Goal: Task Accomplishment & Management: Manage account settings

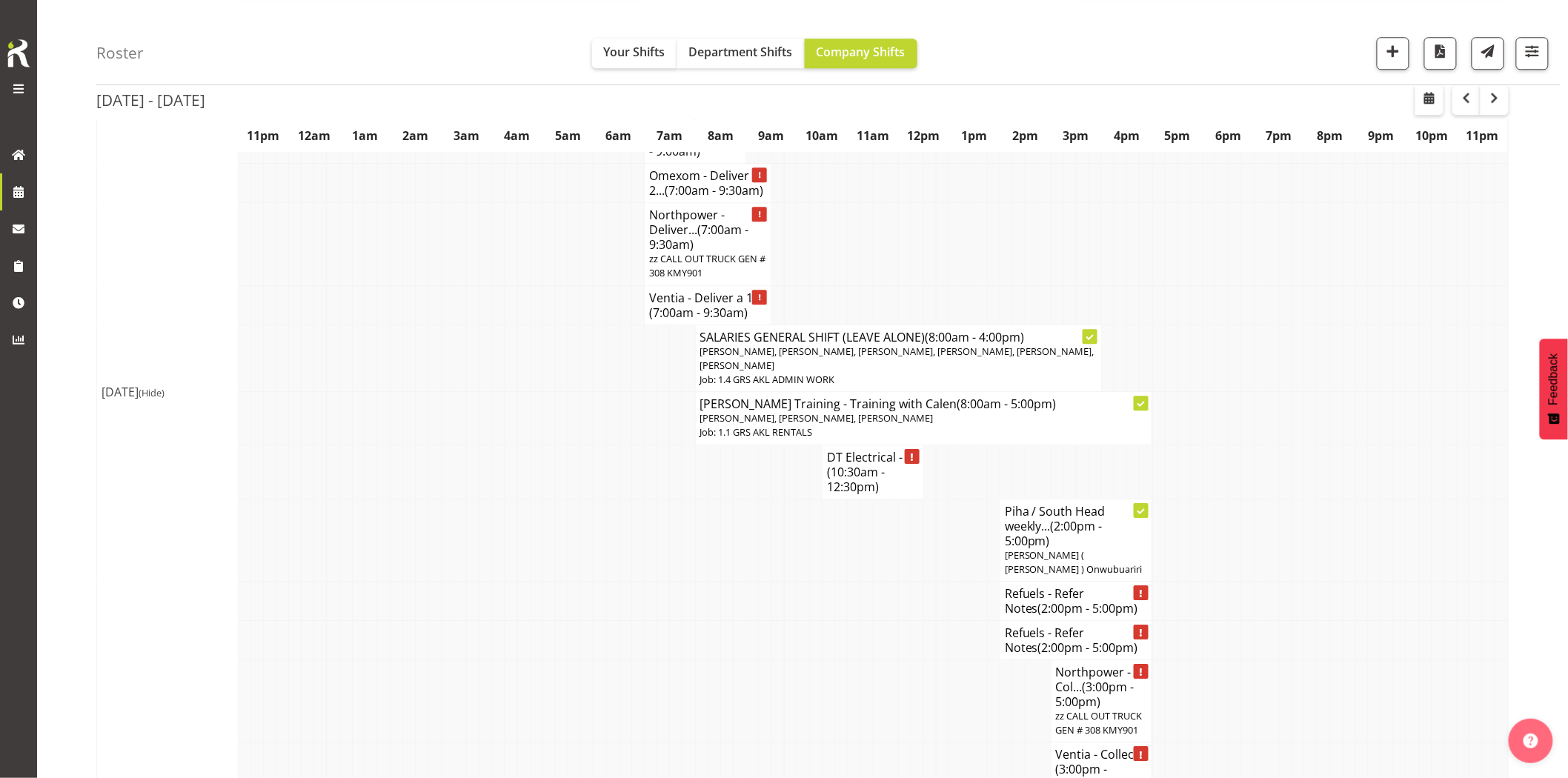
click at [513, 514] on td at bounding box center [511, 539] width 13 height 82
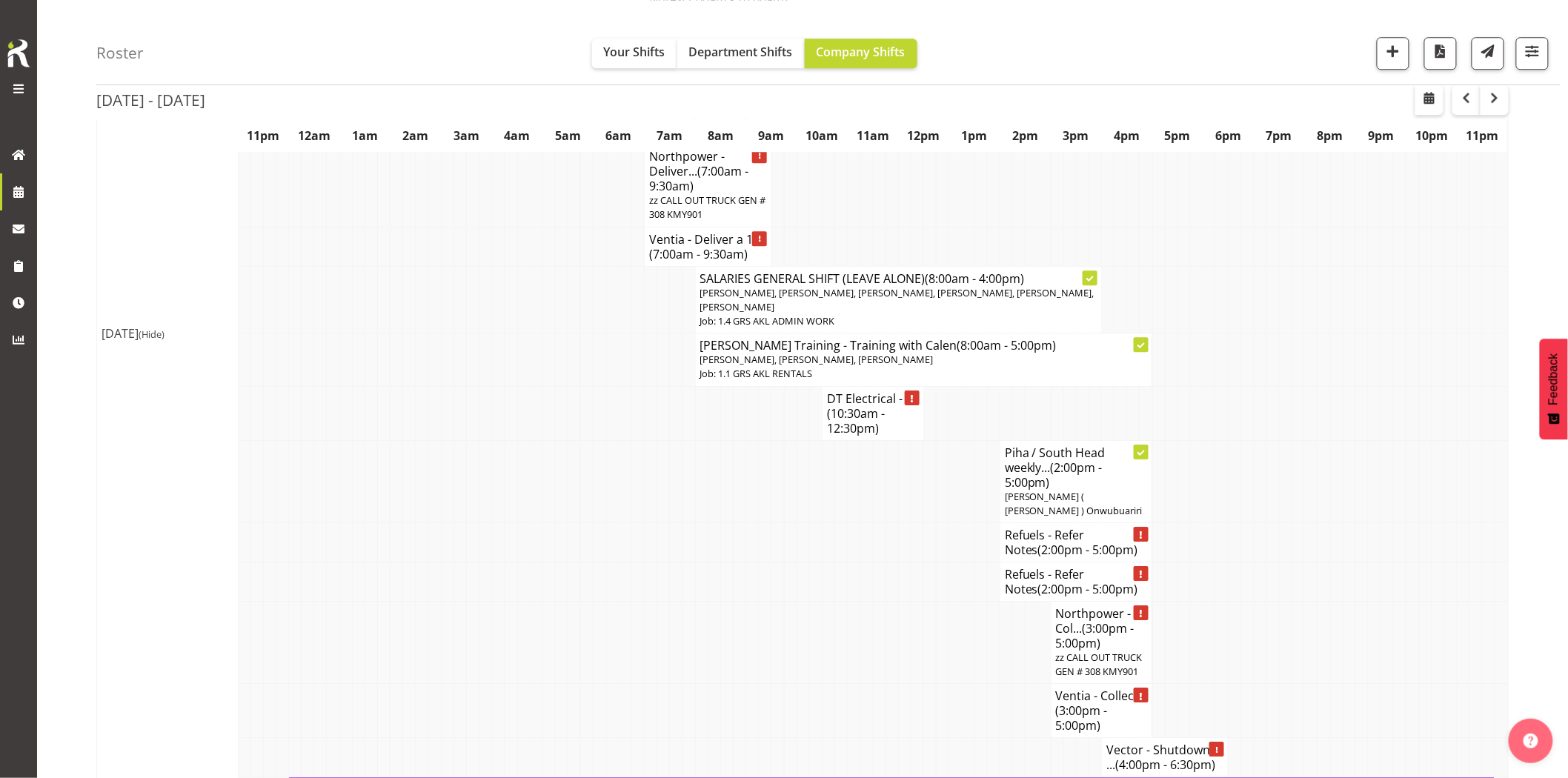
scroll to position [1729, 0]
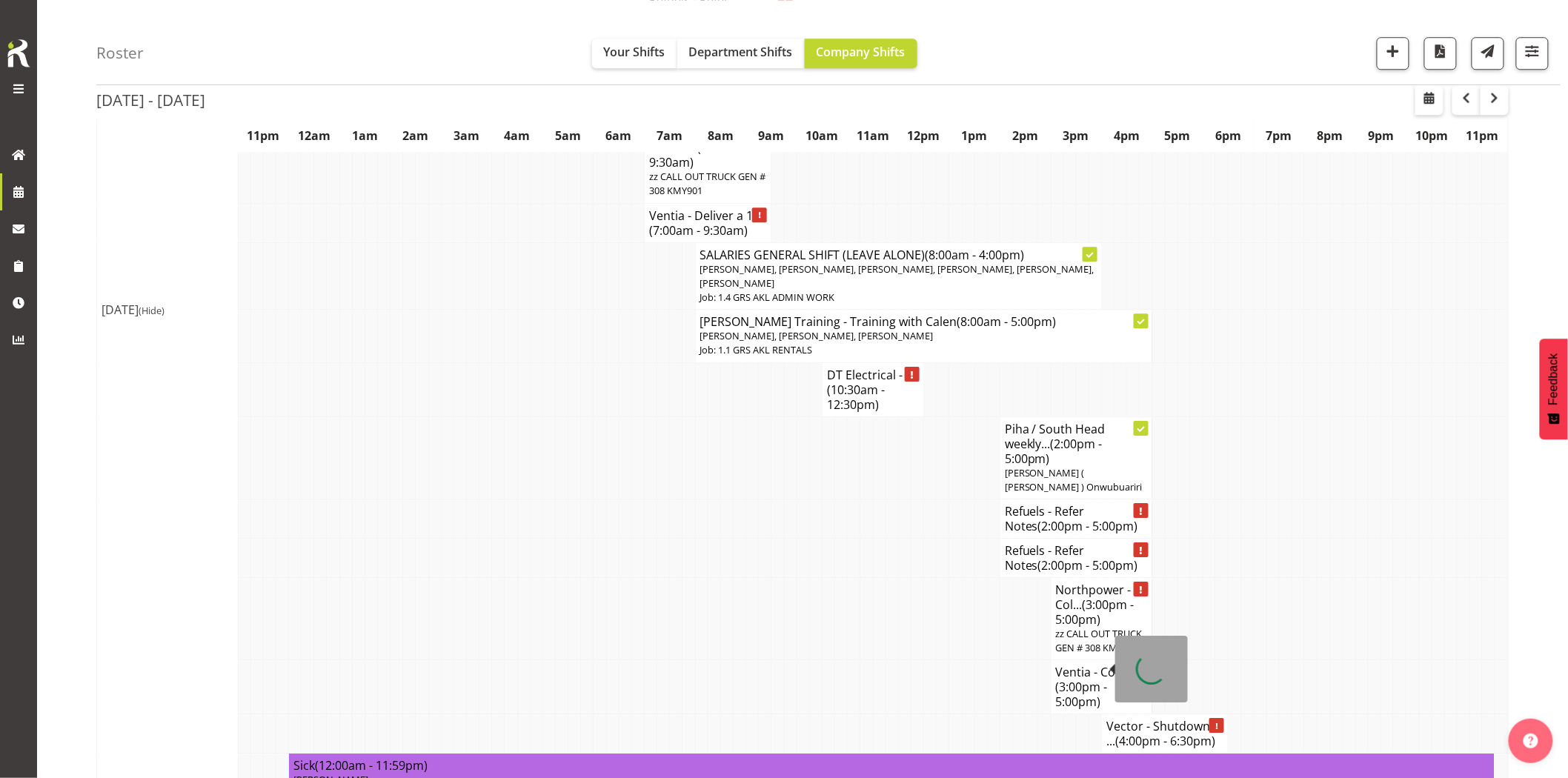
click at [1070, 679] on span "(3:00pm - 5:00pm)" at bounding box center [1082, 693] width 52 height 31
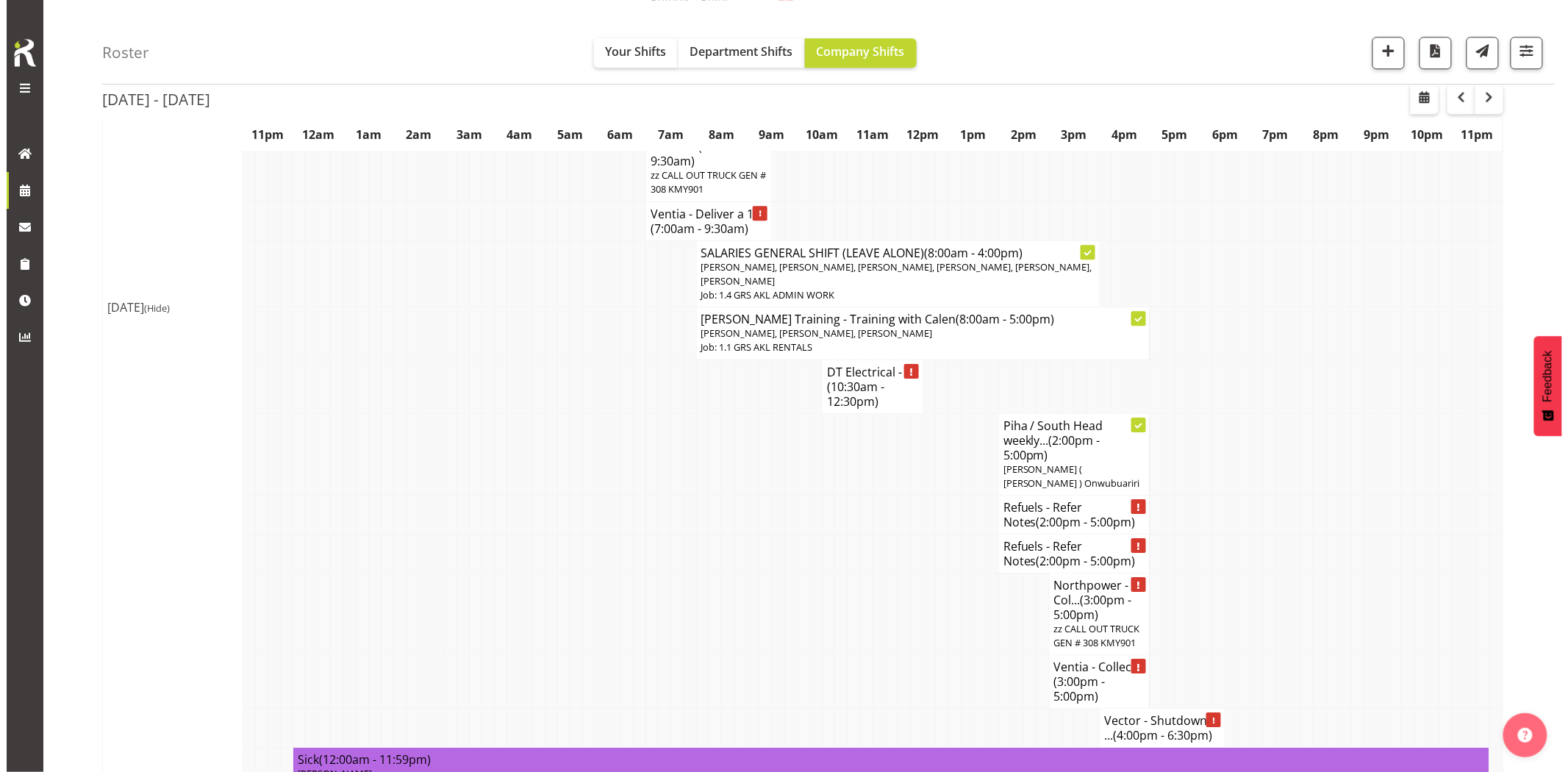
scroll to position [1708, 0]
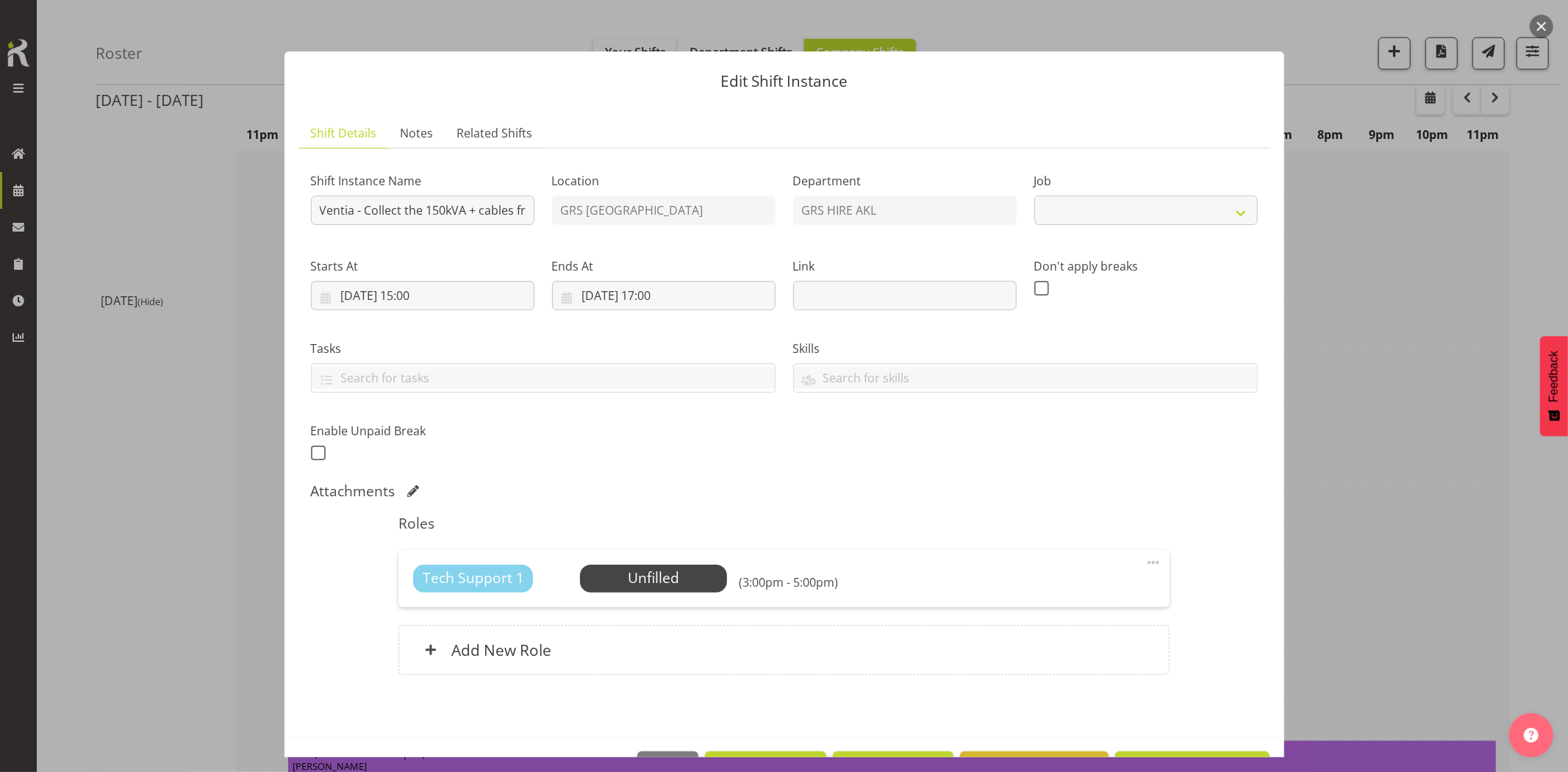
select select "7504"
drag, startPoint x: 448, startPoint y: 208, endPoint x: 502, endPoint y: 213, distance: 54.2
click at [502, 213] on input "Ventia - Collect the 150kVA + cables from [GEOGRAPHIC_DATA]. Time TBC - Contact…" at bounding box center [422, 210] width 223 height 30
click at [495, 213] on input "Ventia - Collect the 150kVA + cables from [GEOGRAPHIC_DATA]. Time TBC - Contact…" at bounding box center [422, 210] width 223 height 30
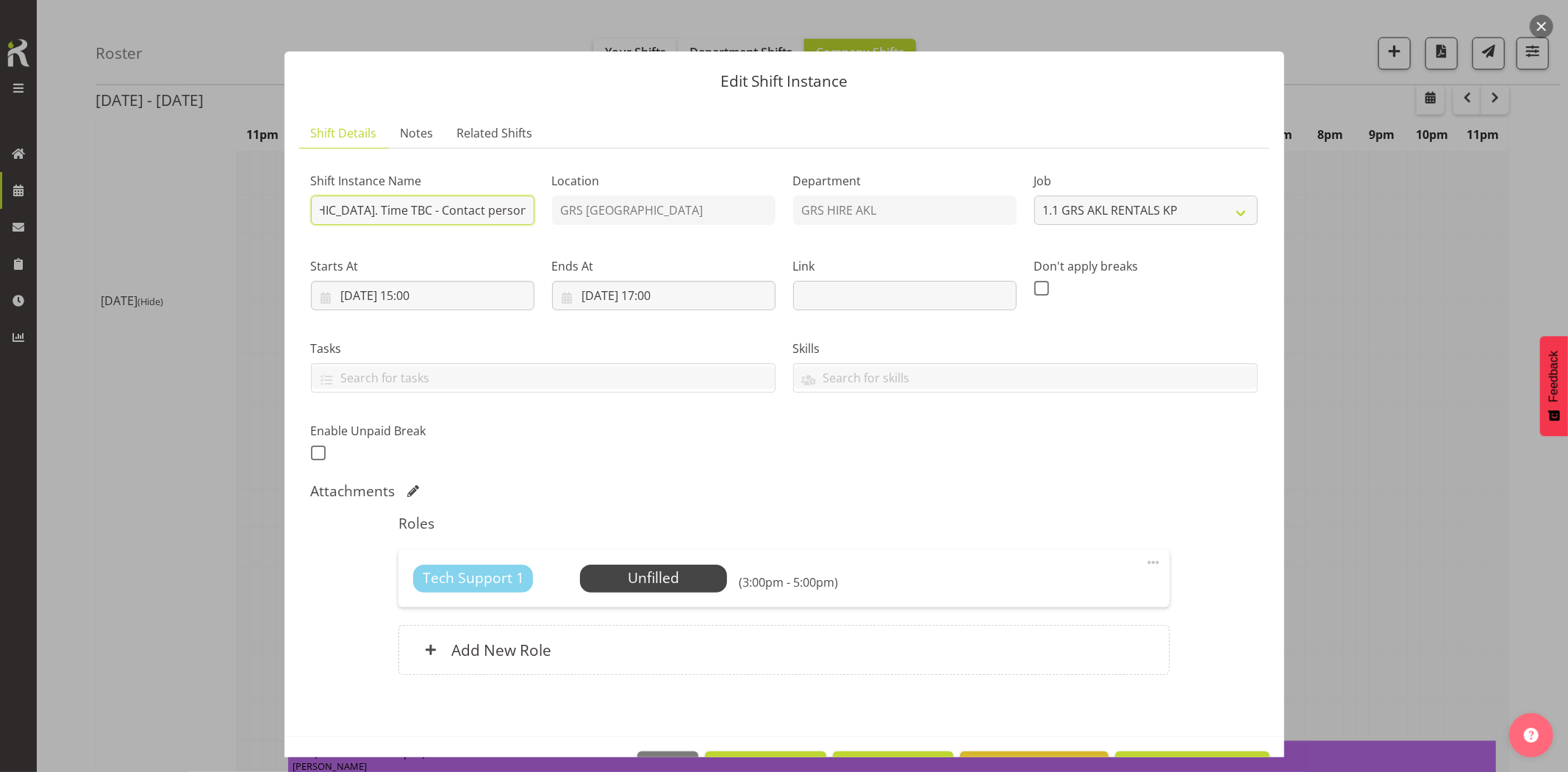
scroll to position [0, 315]
drag, startPoint x: 443, startPoint y: 209, endPoint x: 390, endPoint y: 230, distance: 57.0
click at [390, 230] on div "Shift Instance Name Ventia - Collect the 150kVA + cables from [GEOGRAPHIC_DATA]…" at bounding box center [422, 194] width 241 height 85
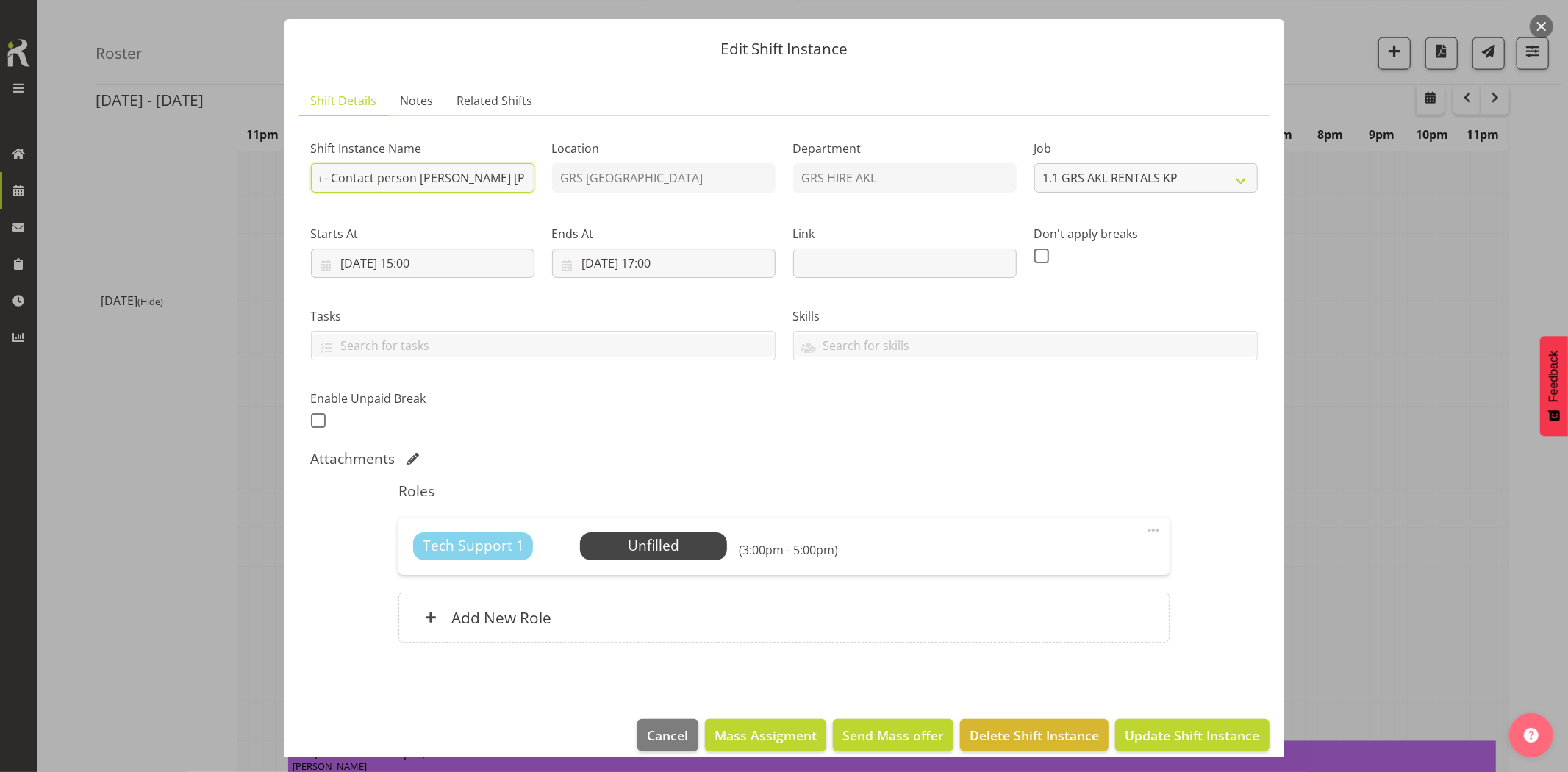
scroll to position [49, 0]
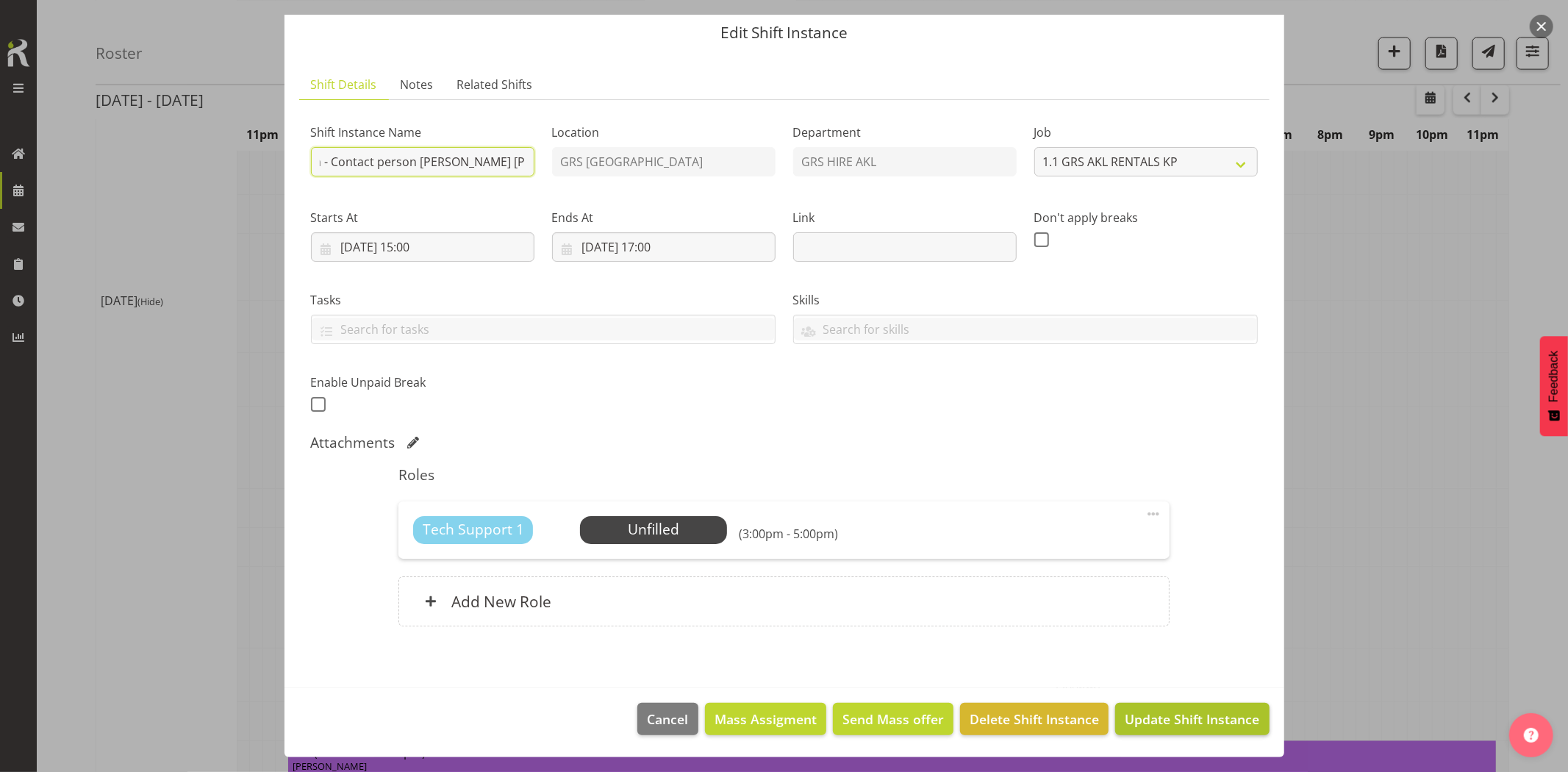
type input "Ventia - Collect the 150kVA + cables from [GEOGRAPHIC_DATA]. Time TBC, approx 3…"
click at [1147, 708] on button "Update Shift Instance" at bounding box center [1192, 719] width 154 height 32
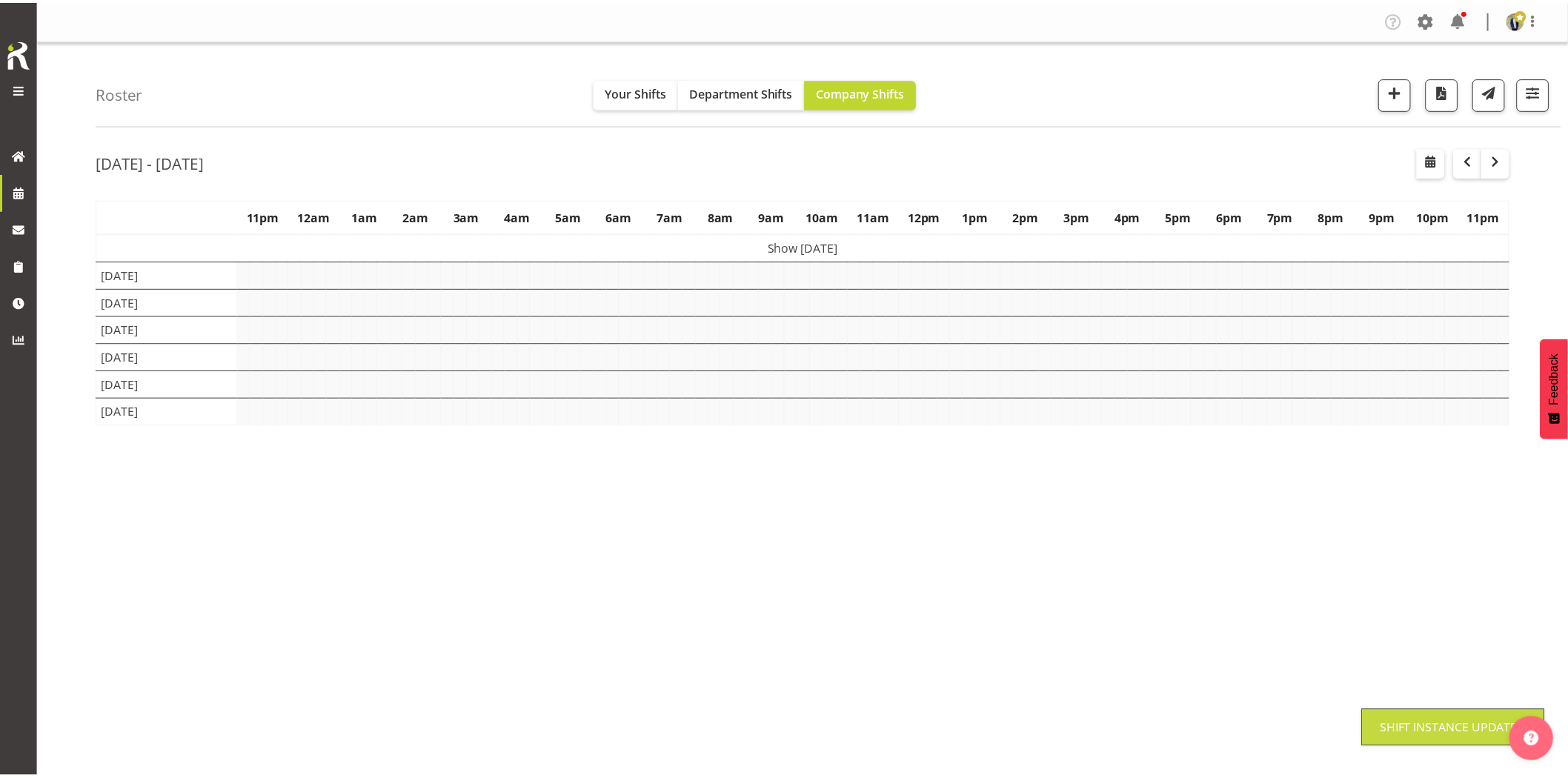
scroll to position [0, 0]
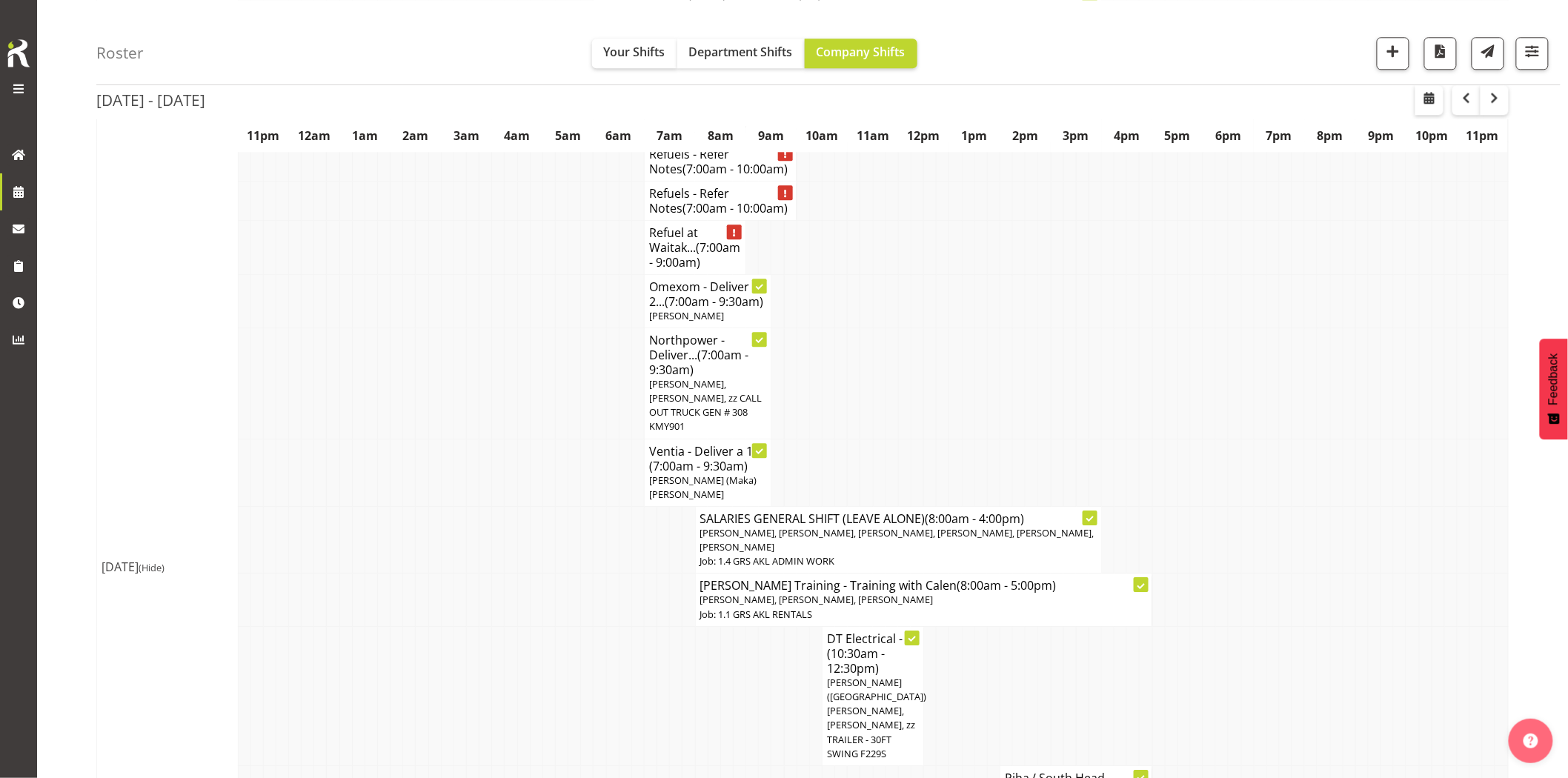
click at [519, 626] on td at bounding box center [523, 696] width 13 height 139
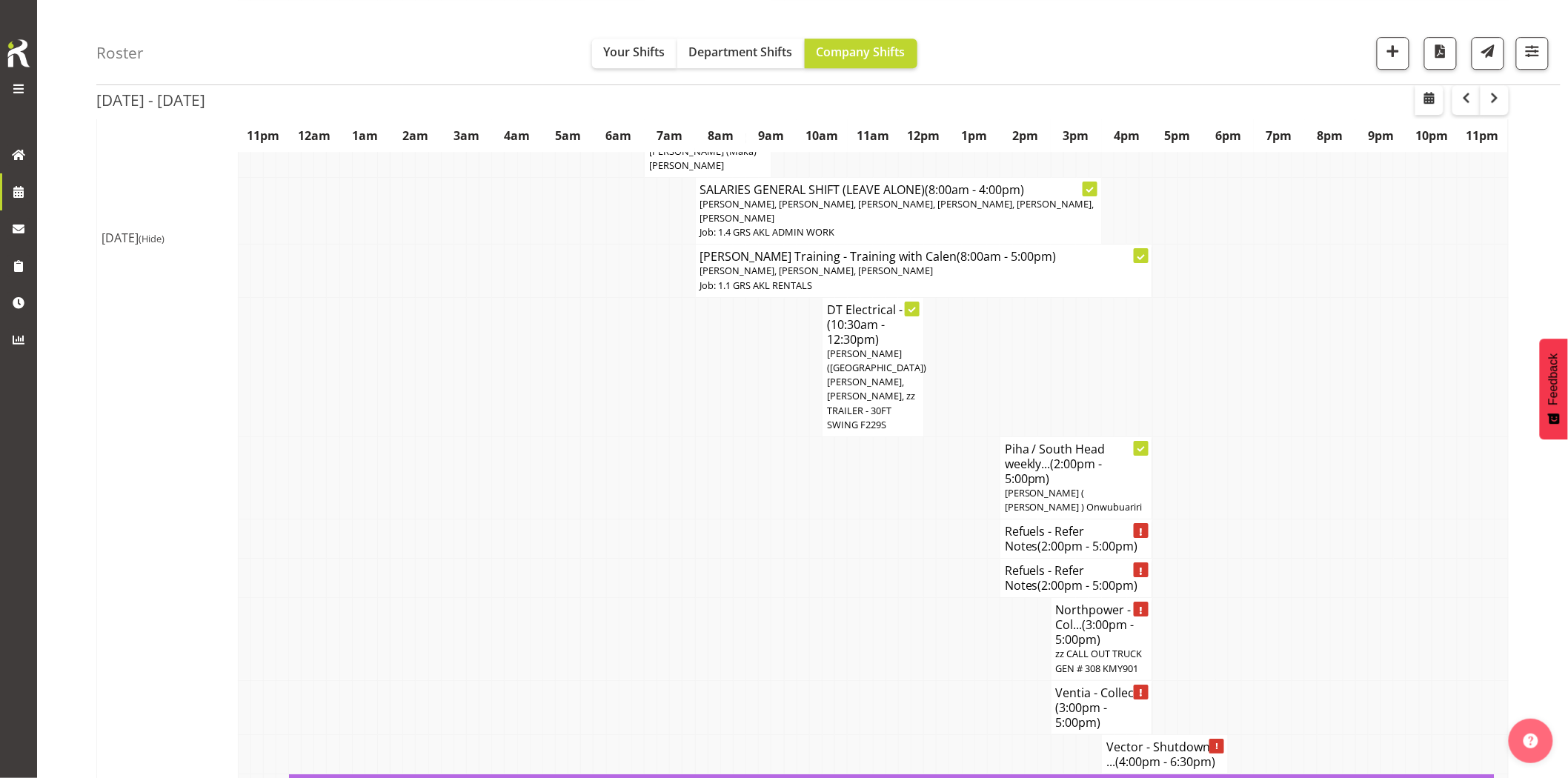
click at [670, 598] on td at bounding box center [677, 639] width 13 height 82
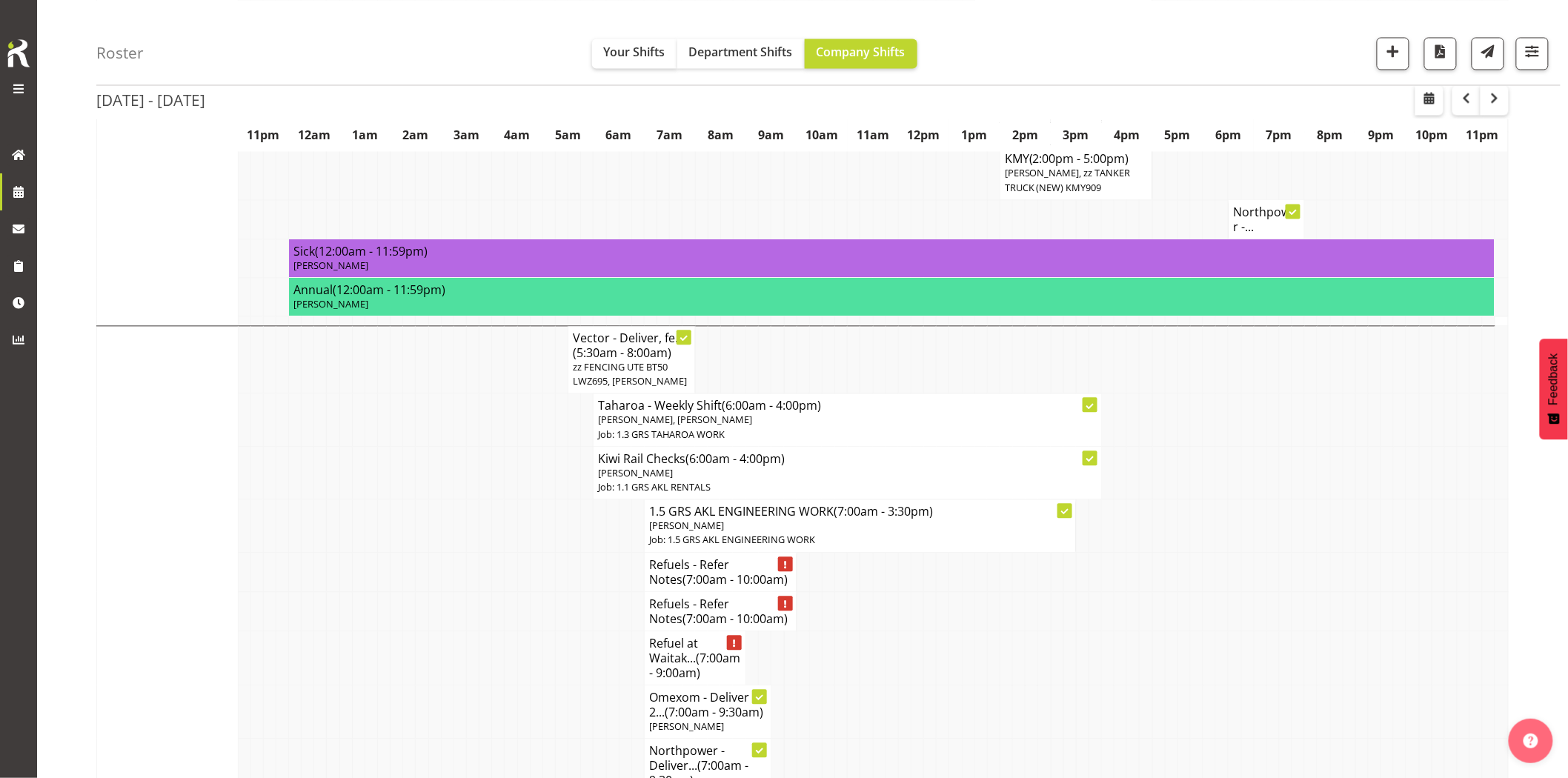
scroll to position [1153, 0]
click at [457, 553] on td at bounding box center [460, 573] width 13 height 39
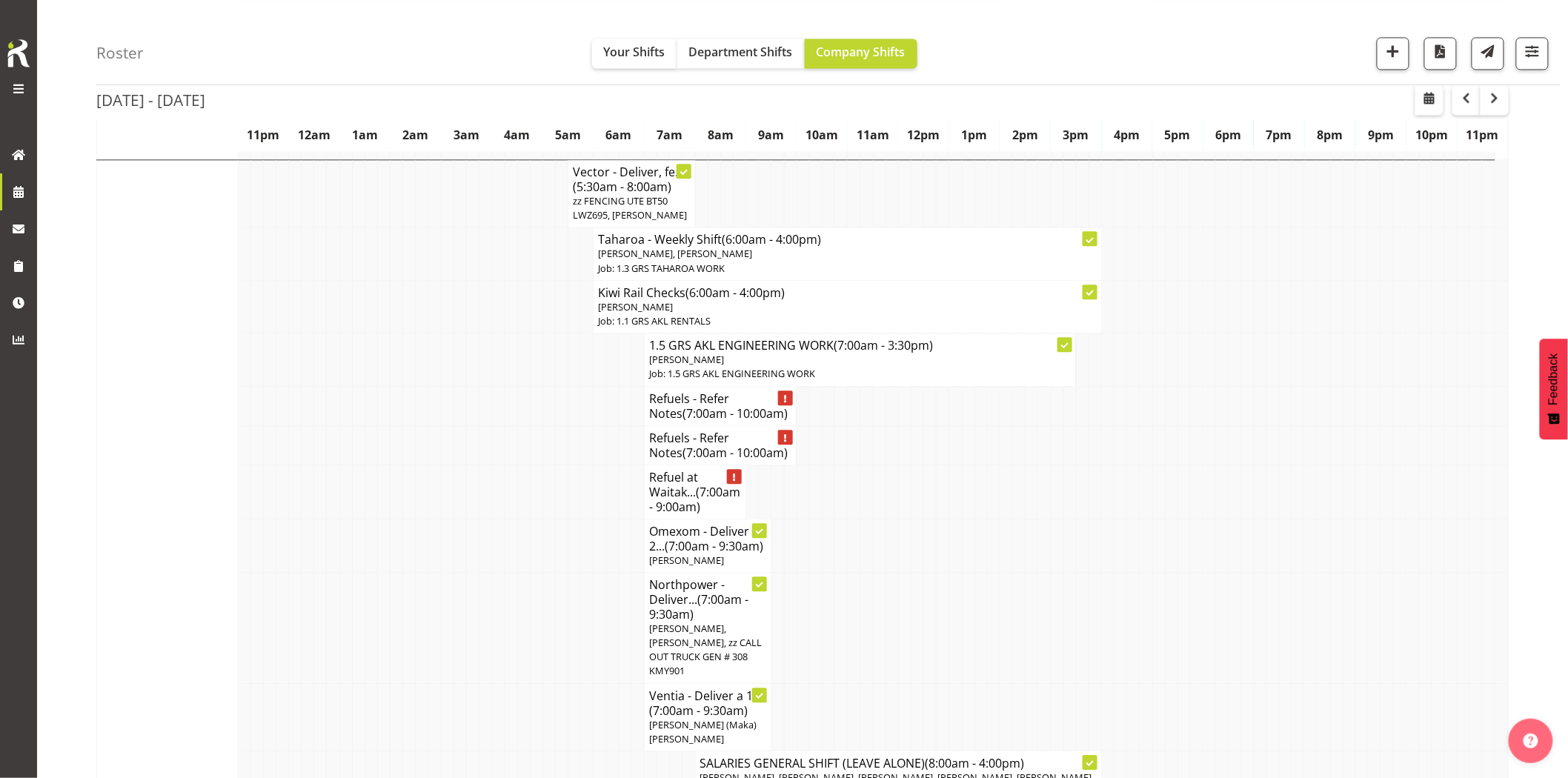
scroll to position [1399, 0]
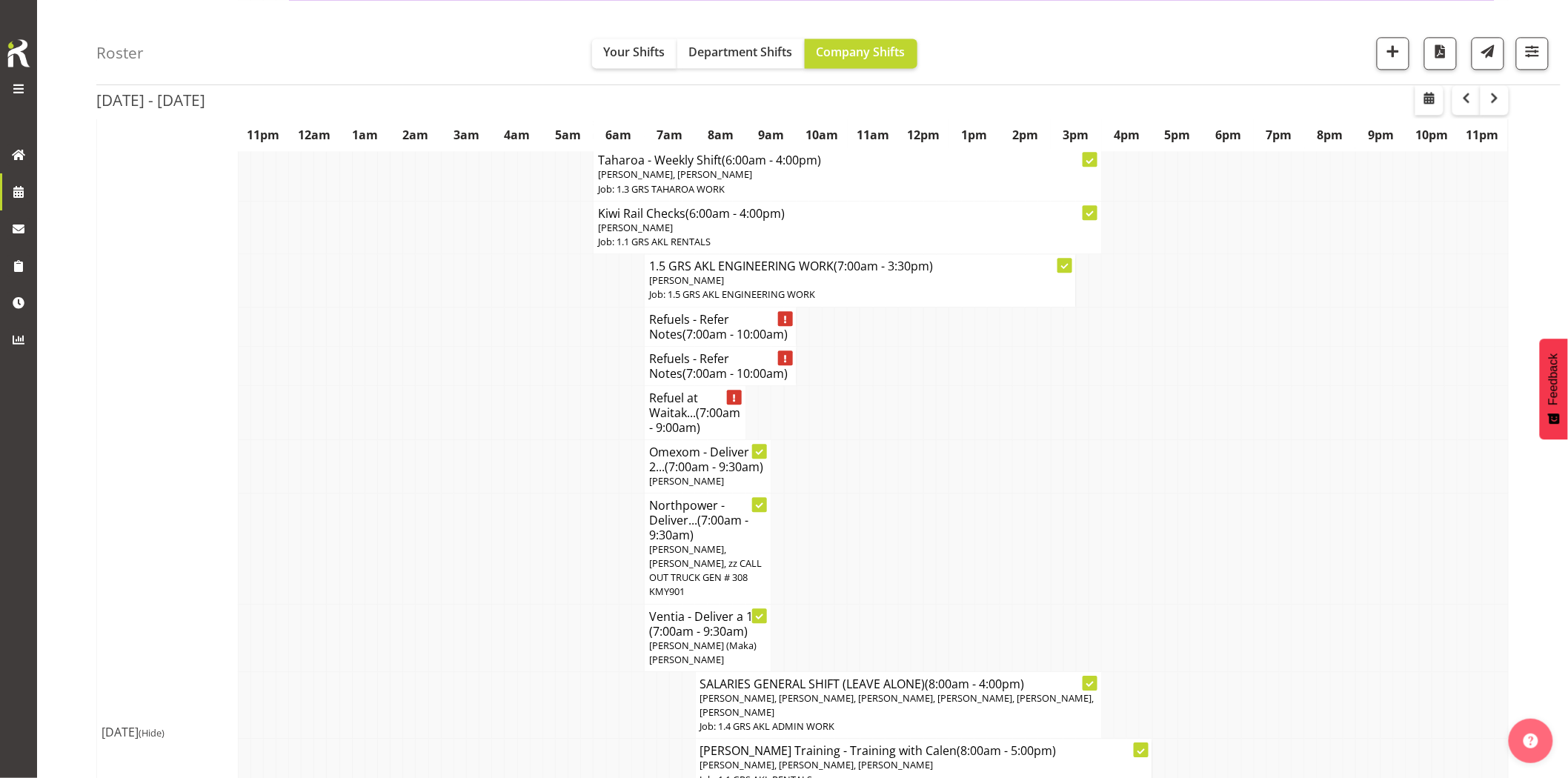
click at [418, 396] on td at bounding box center [422, 413] width 13 height 54
click at [467, 346] on td at bounding box center [473, 365] width 13 height 39
